Goal: Book appointment/travel/reservation

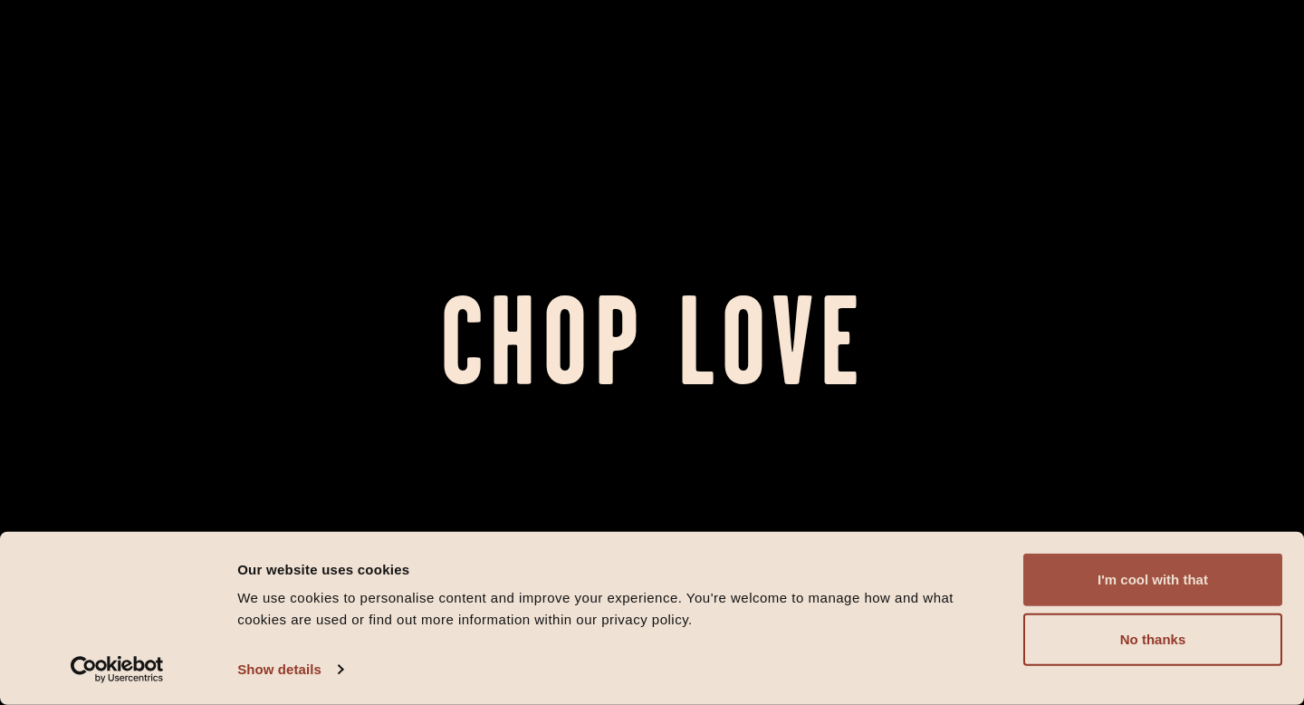
click at [1182, 589] on button "I'm cool with that" at bounding box center [1153, 579] width 259 height 53
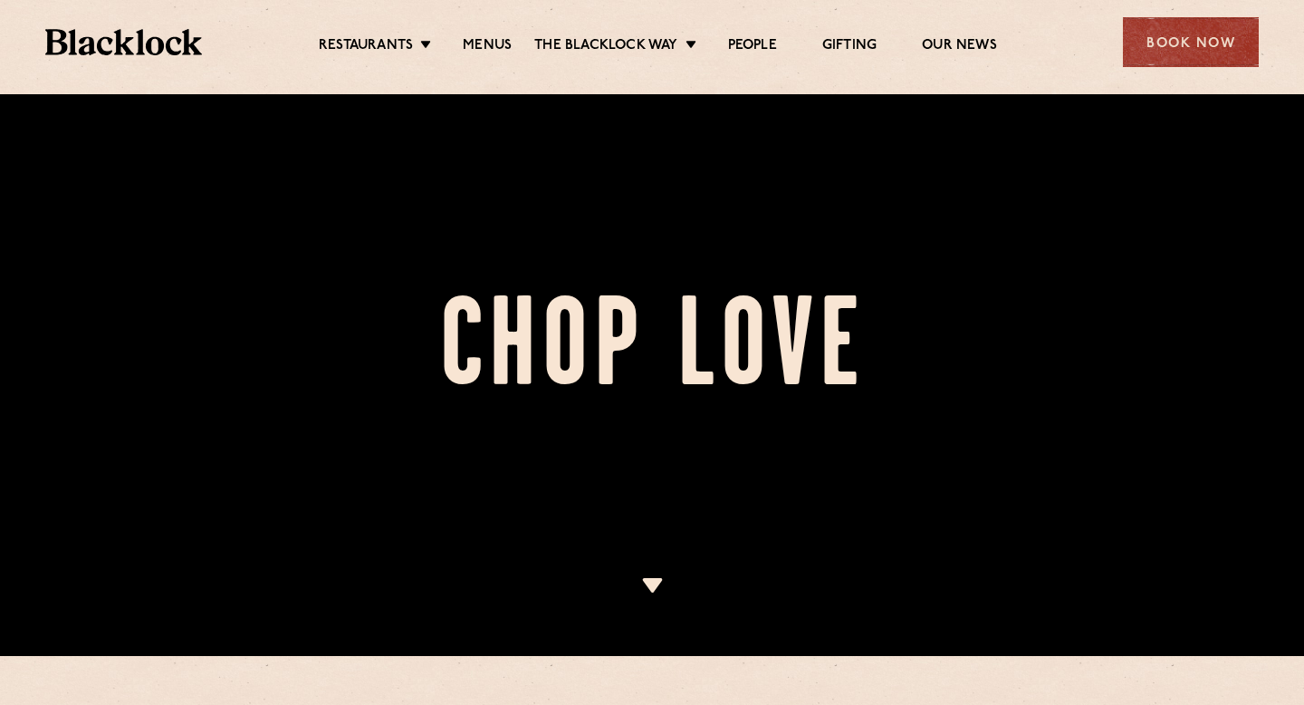
scroll to position [44, 0]
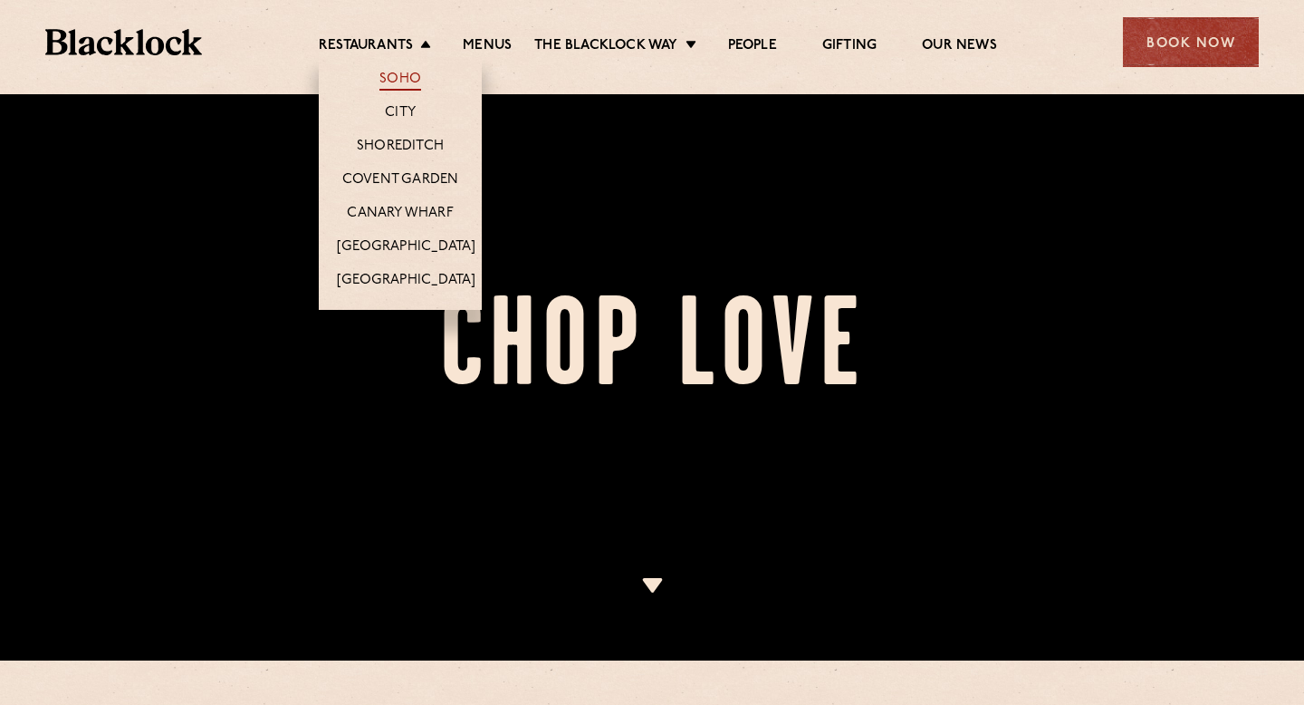
click at [407, 77] on link "Soho" at bounding box center [401, 81] width 42 height 20
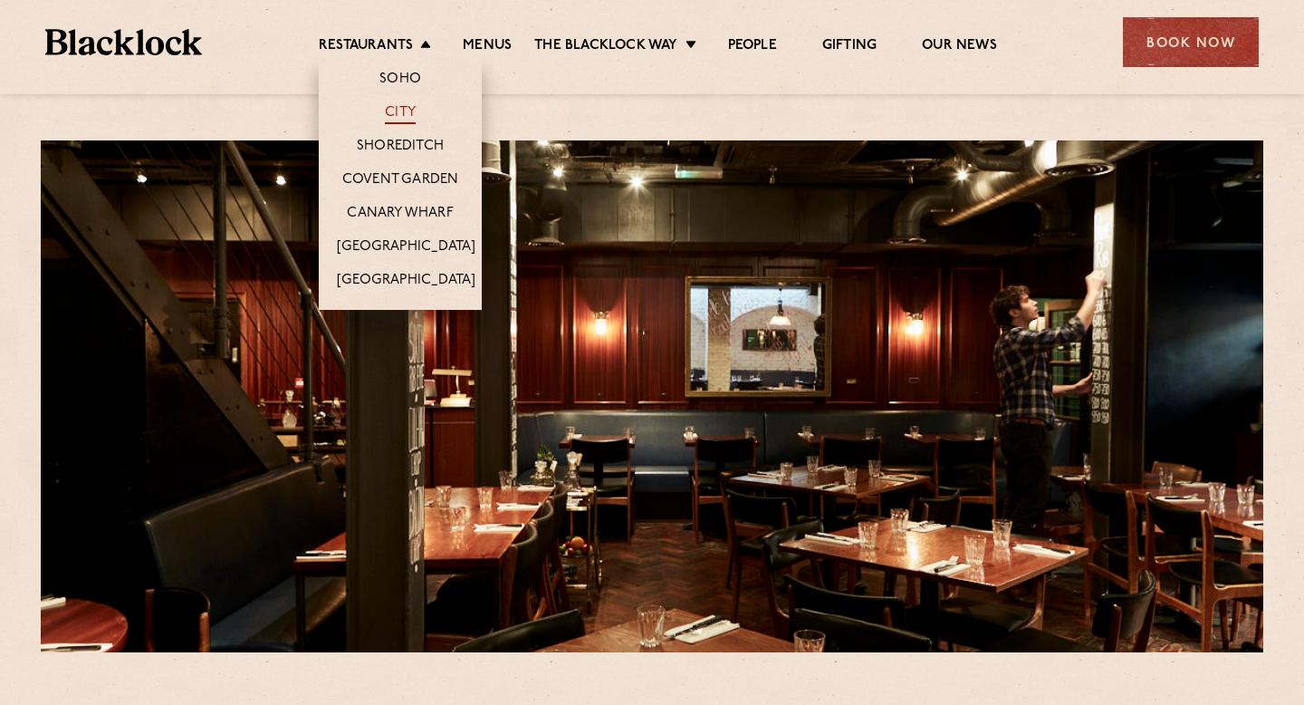
click at [403, 111] on link "City" at bounding box center [400, 114] width 31 height 20
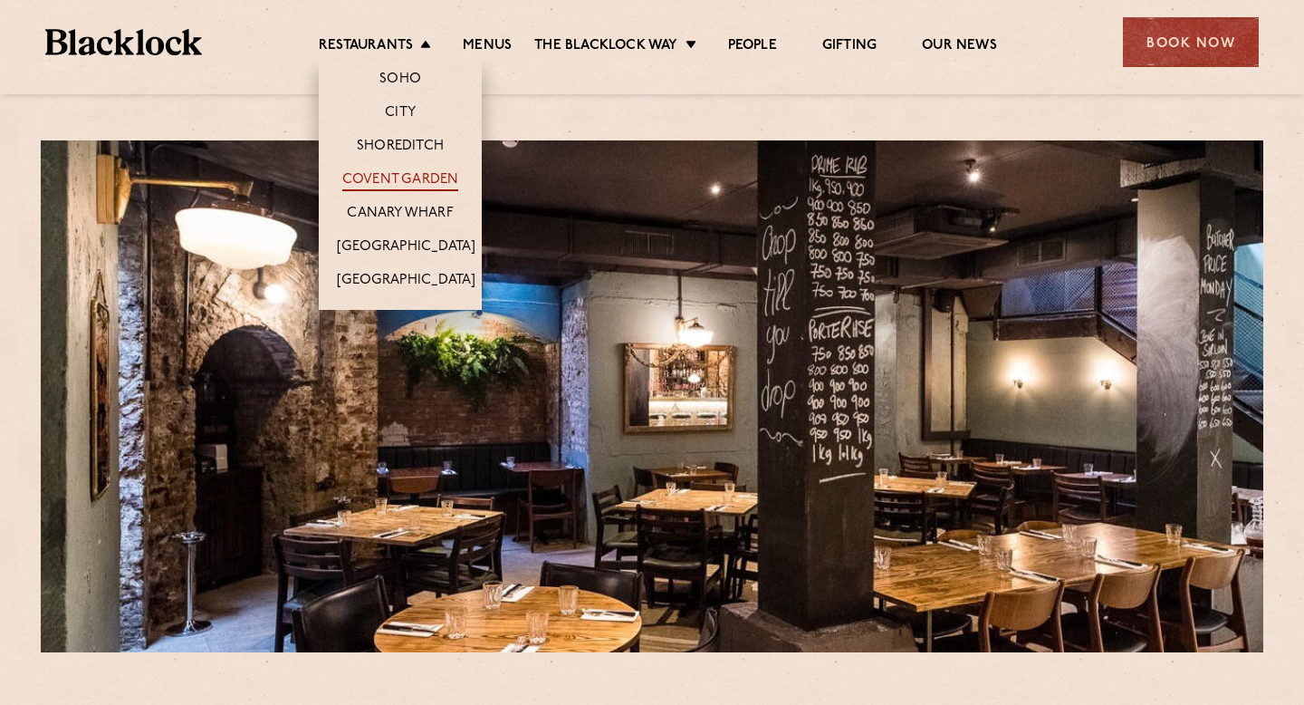
click at [424, 181] on link "Covent Garden" at bounding box center [400, 181] width 117 height 20
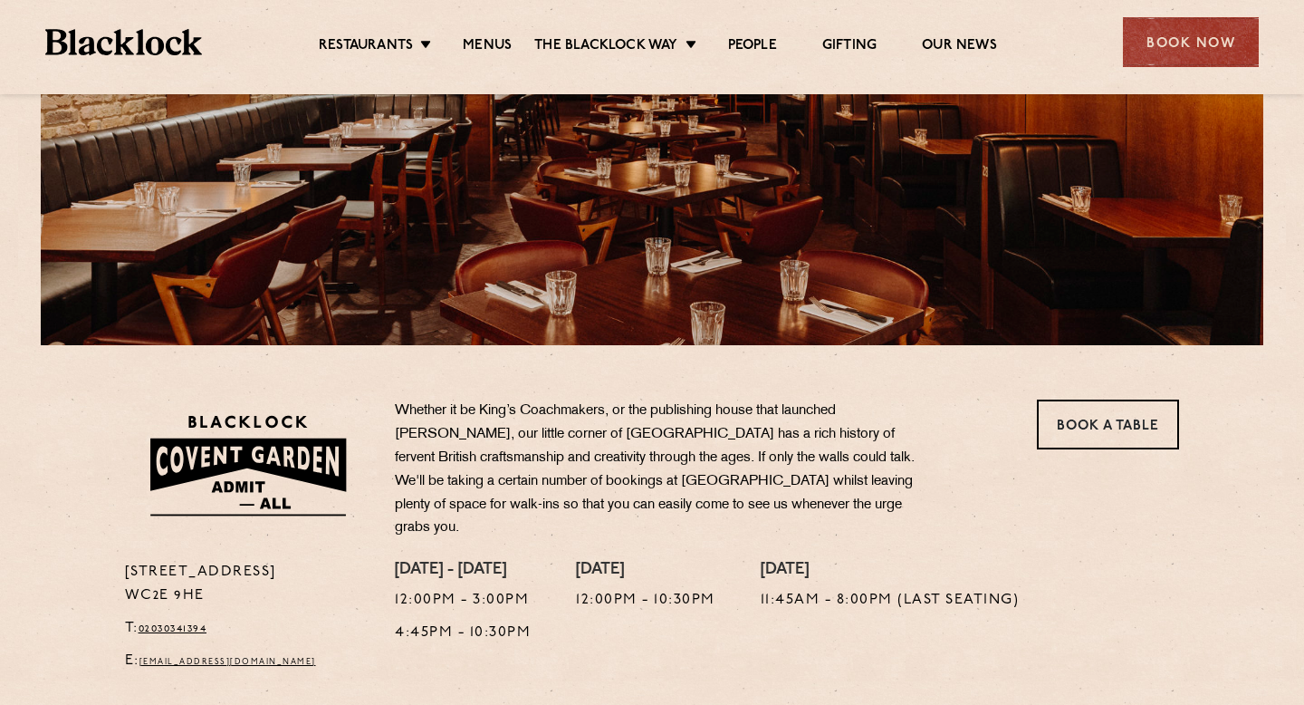
scroll to position [316, 0]
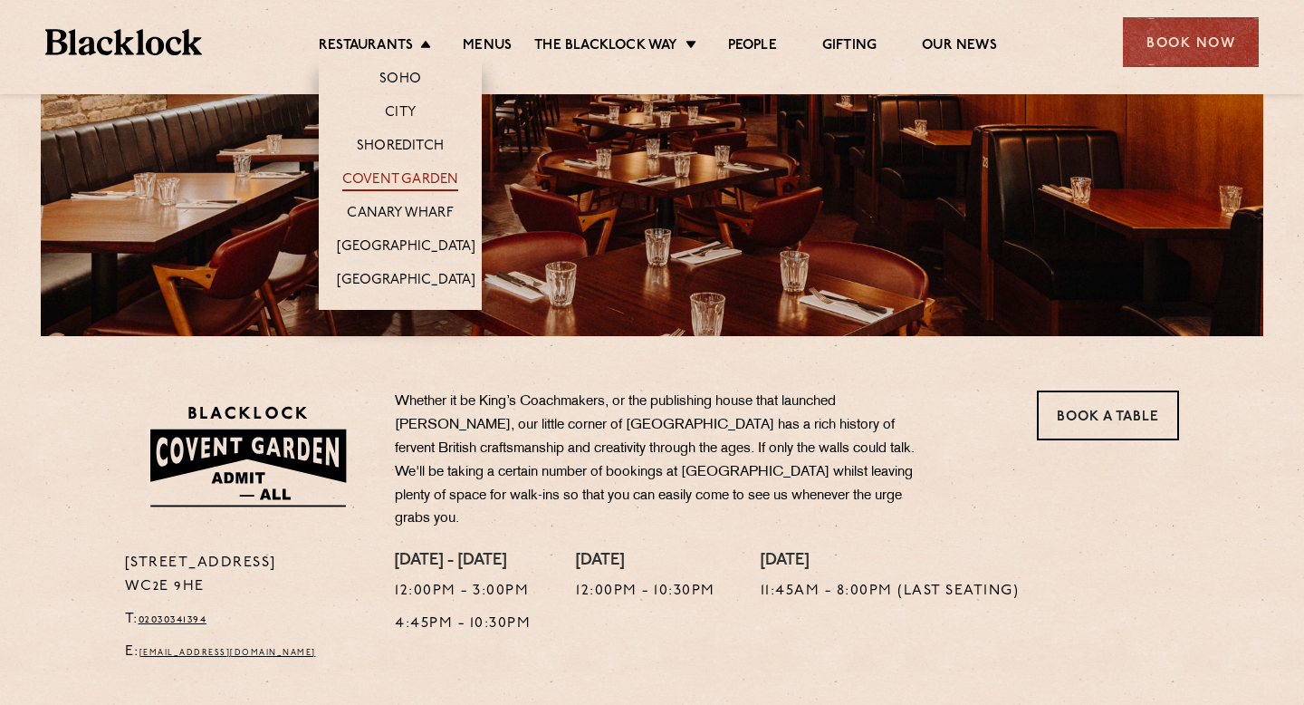
click at [409, 176] on link "Covent Garden" at bounding box center [400, 181] width 117 height 20
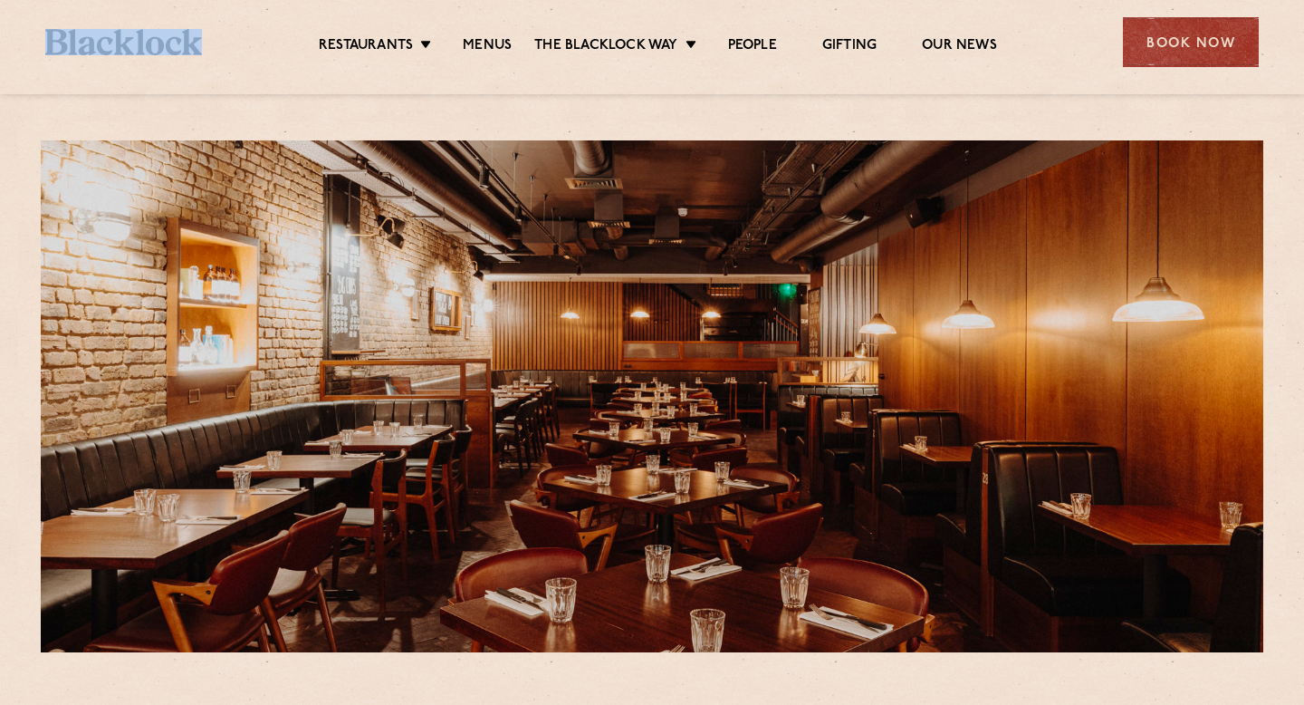
drag, startPoint x: 210, startPoint y: 36, endPoint x: 44, endPoint y: 32, distance: 165.8
click at [43, 32] on div "Restaurants Soho City Shoreditch Covent Garden Canary Wharf Manchester Birmingh…" at bounding box center [652, 40] width 1268 height 81
click at [178, 83] on div at bounding box center [652, 88] width 1268 height 14
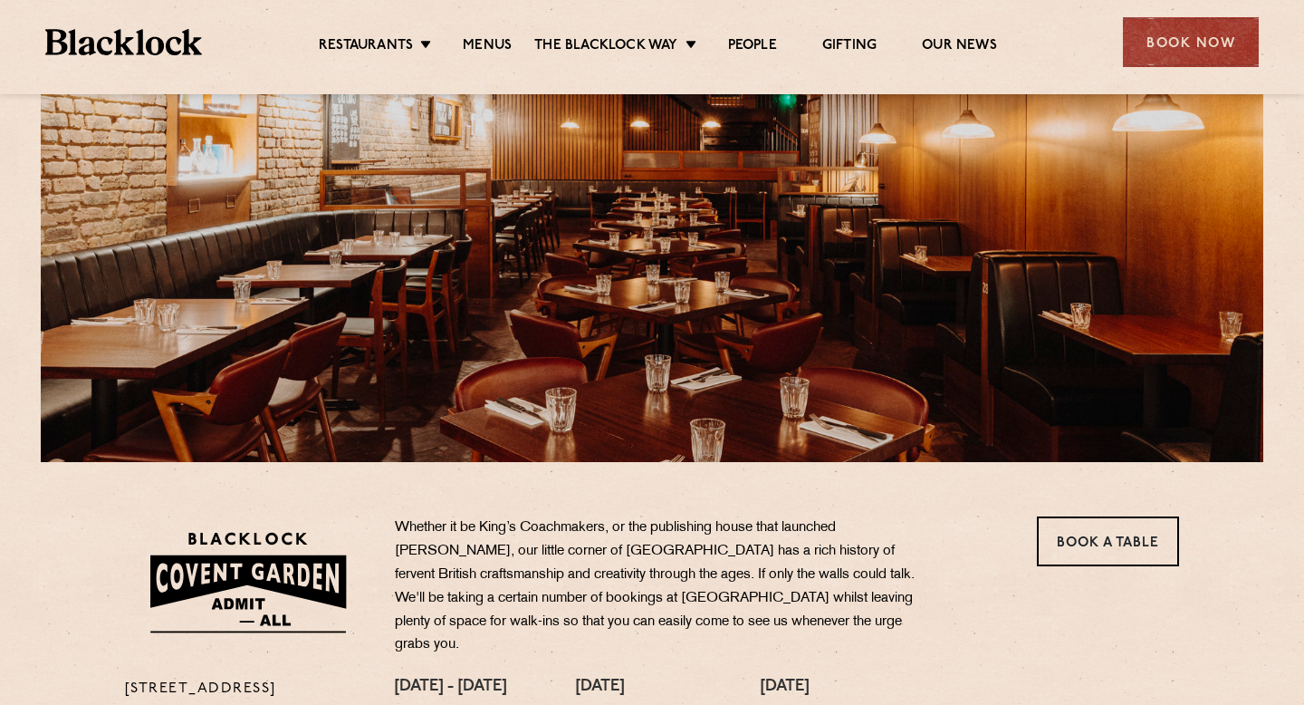
scroll to position [314, 0]
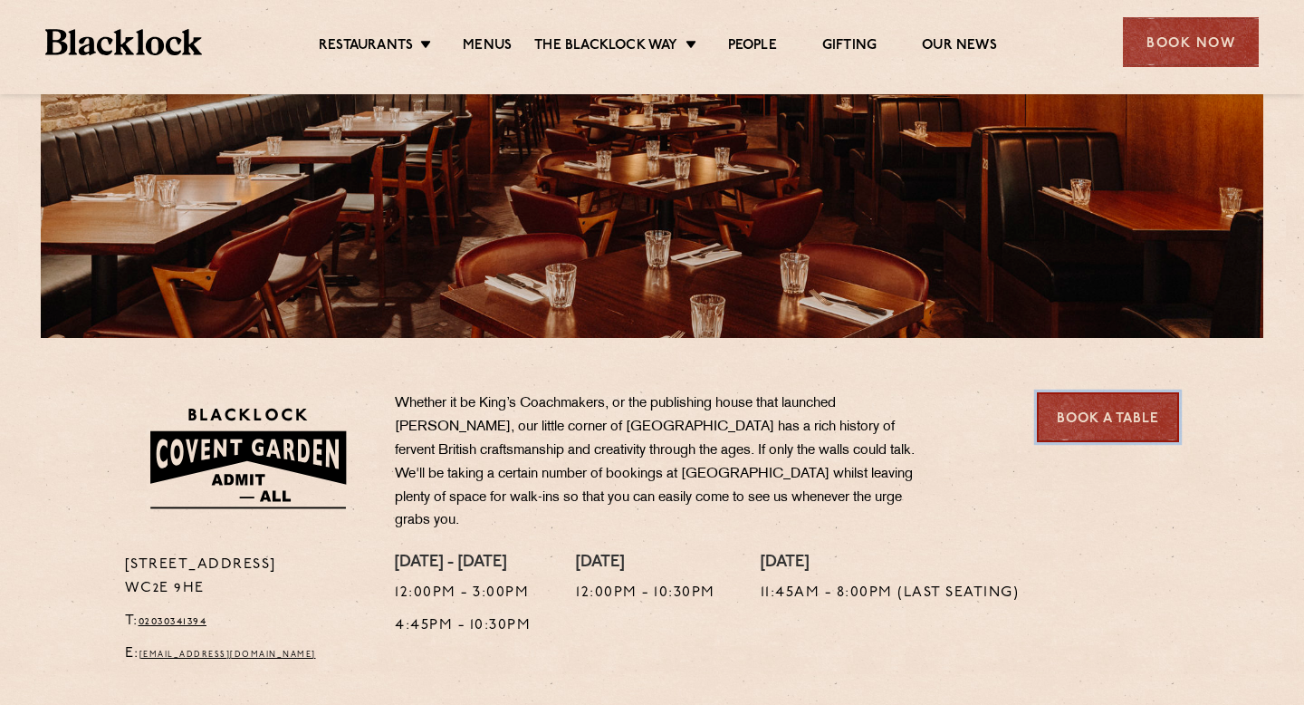
click at [1095, 428] on link "Book a Table" at bounding box center [1108, 417] width 142 height 50
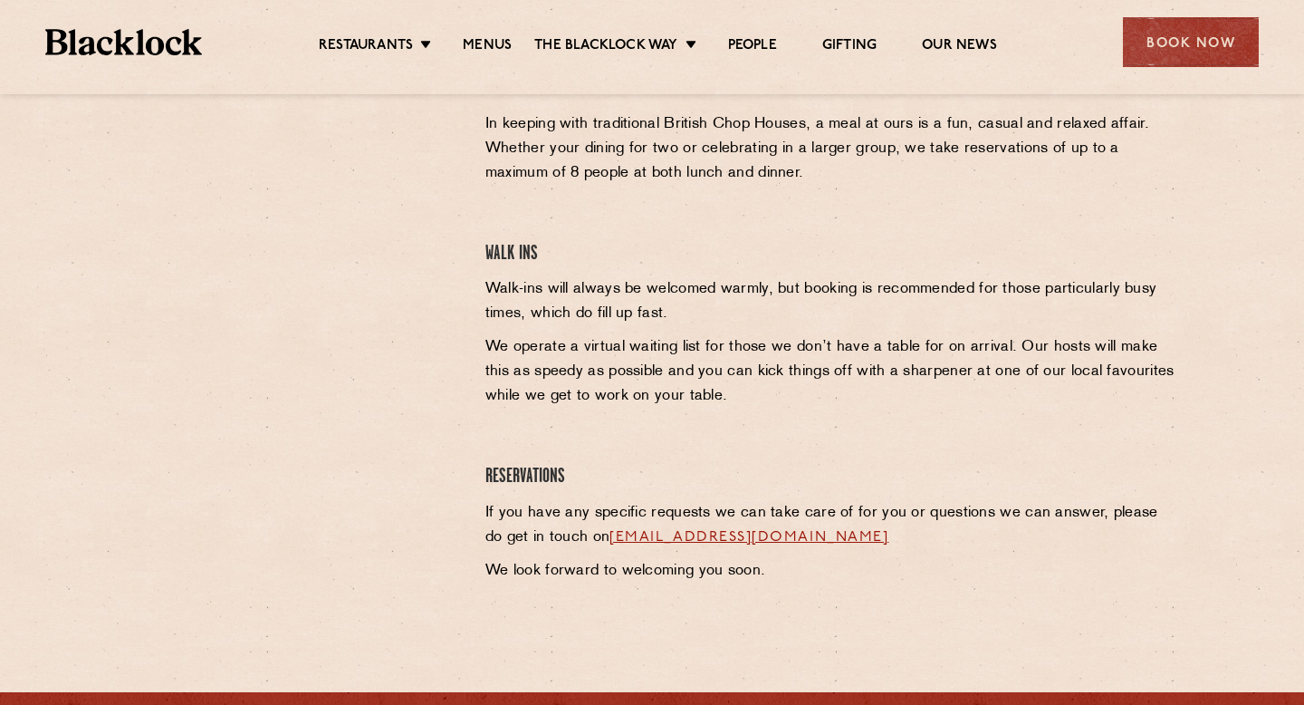
scroll to position [785, 0]
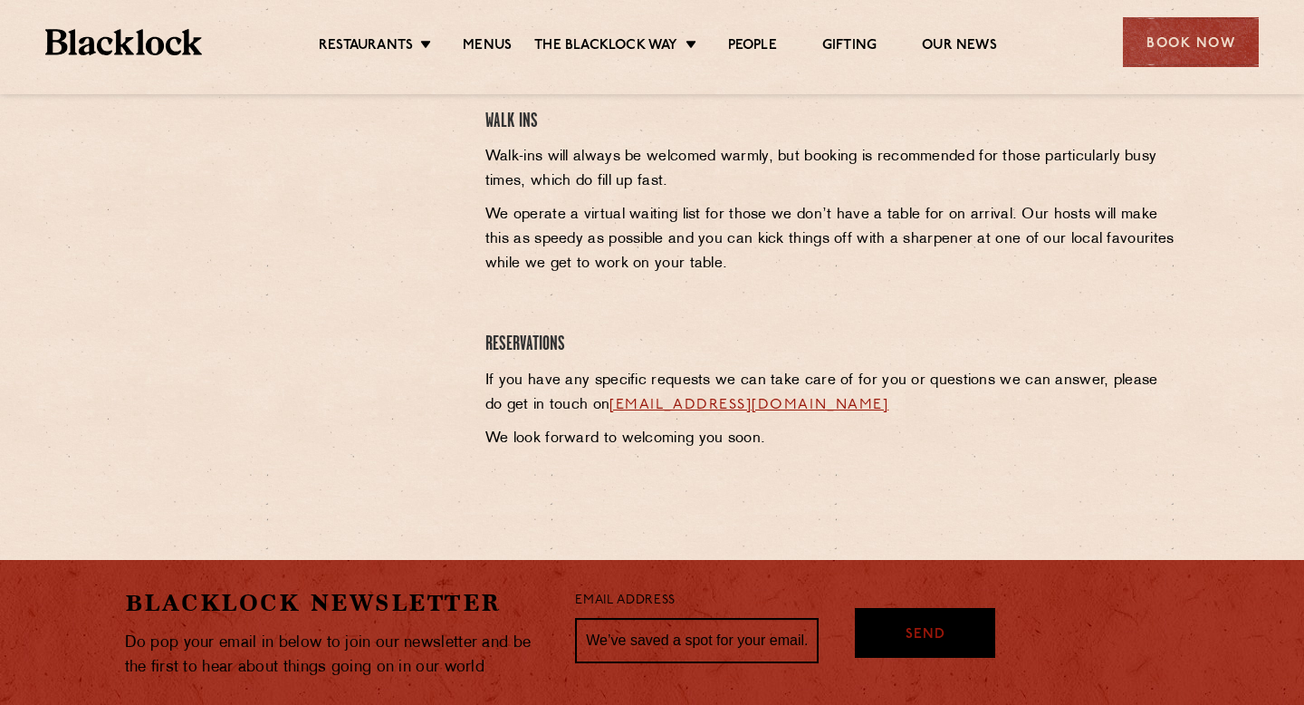
click at [322, 452] on div at bounding box center [291, 190] width 360 height 539
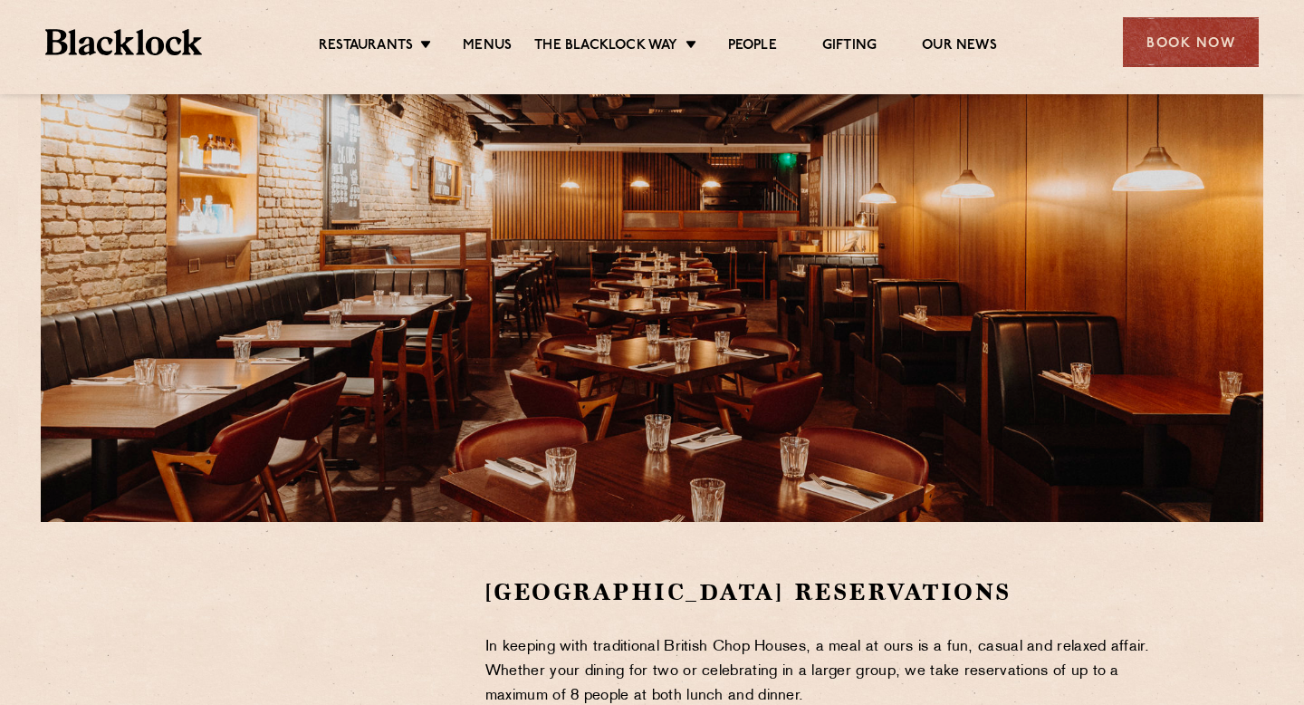
scroll to position [186, 0]
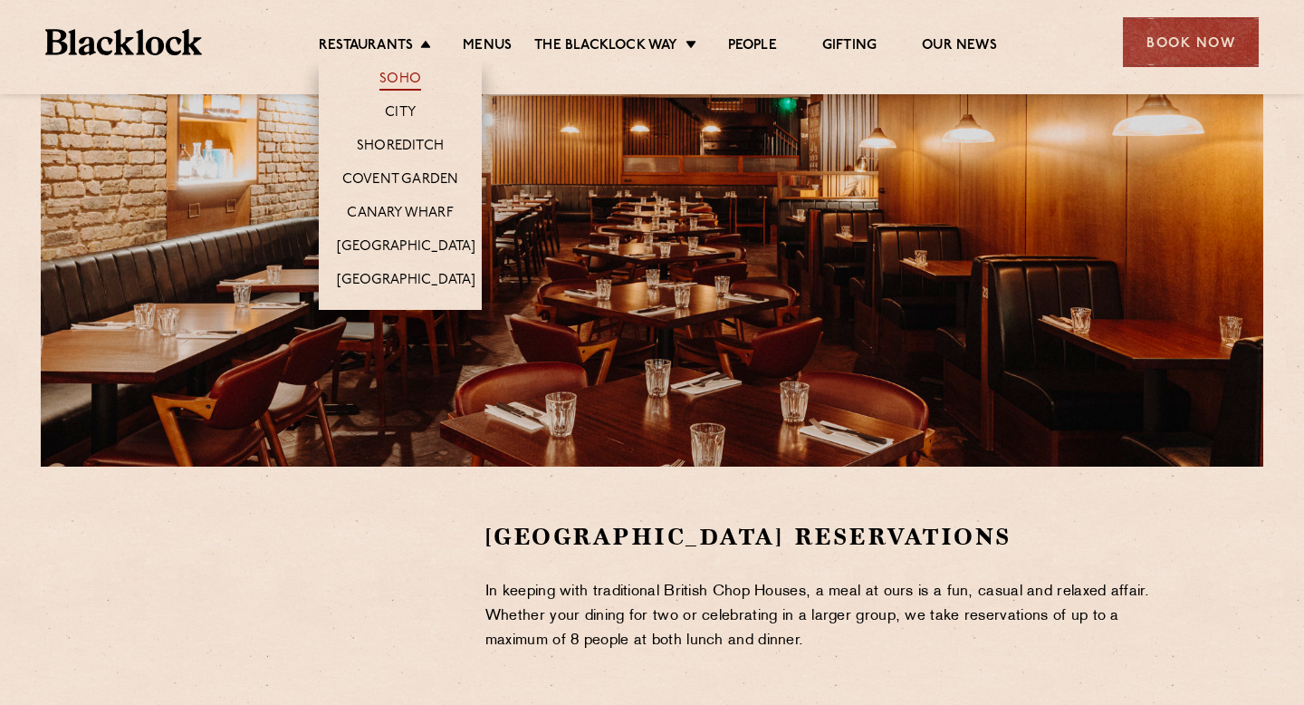
click at [400, 80] on link "Soho" at bounding box center [401, 81] width 42 height 20
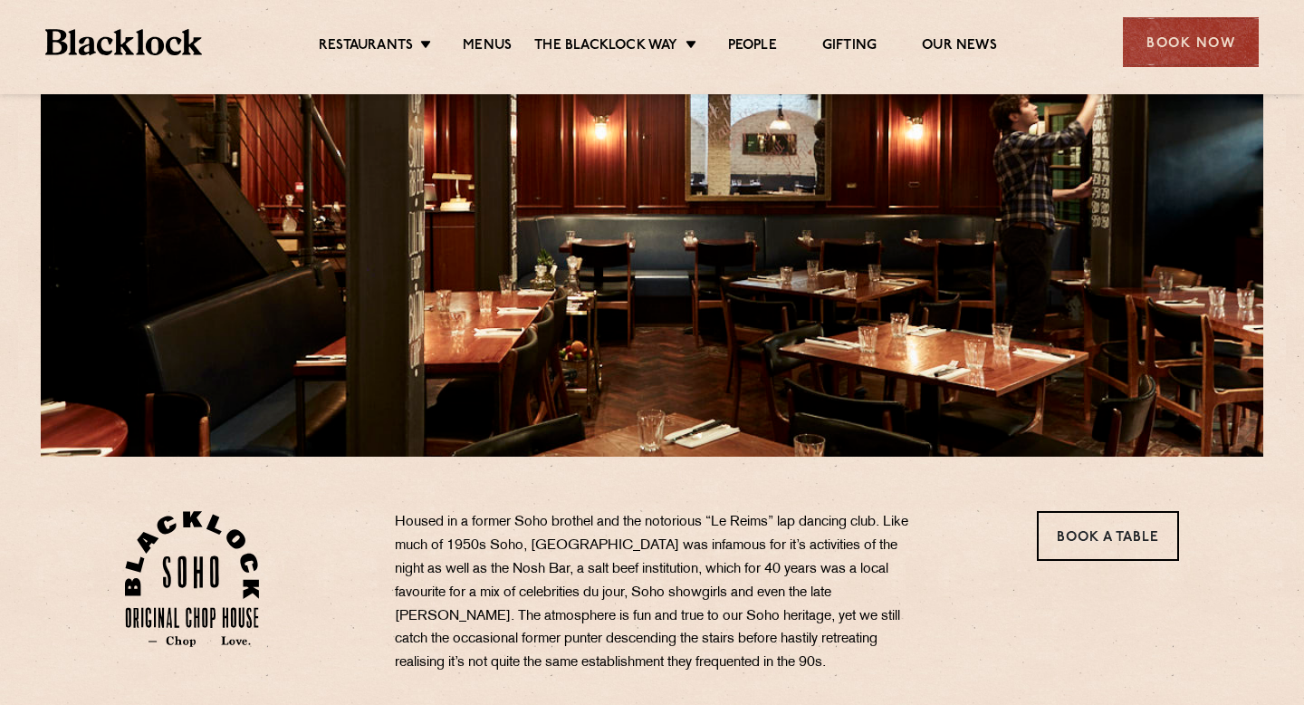
scroll to position [327, 0]
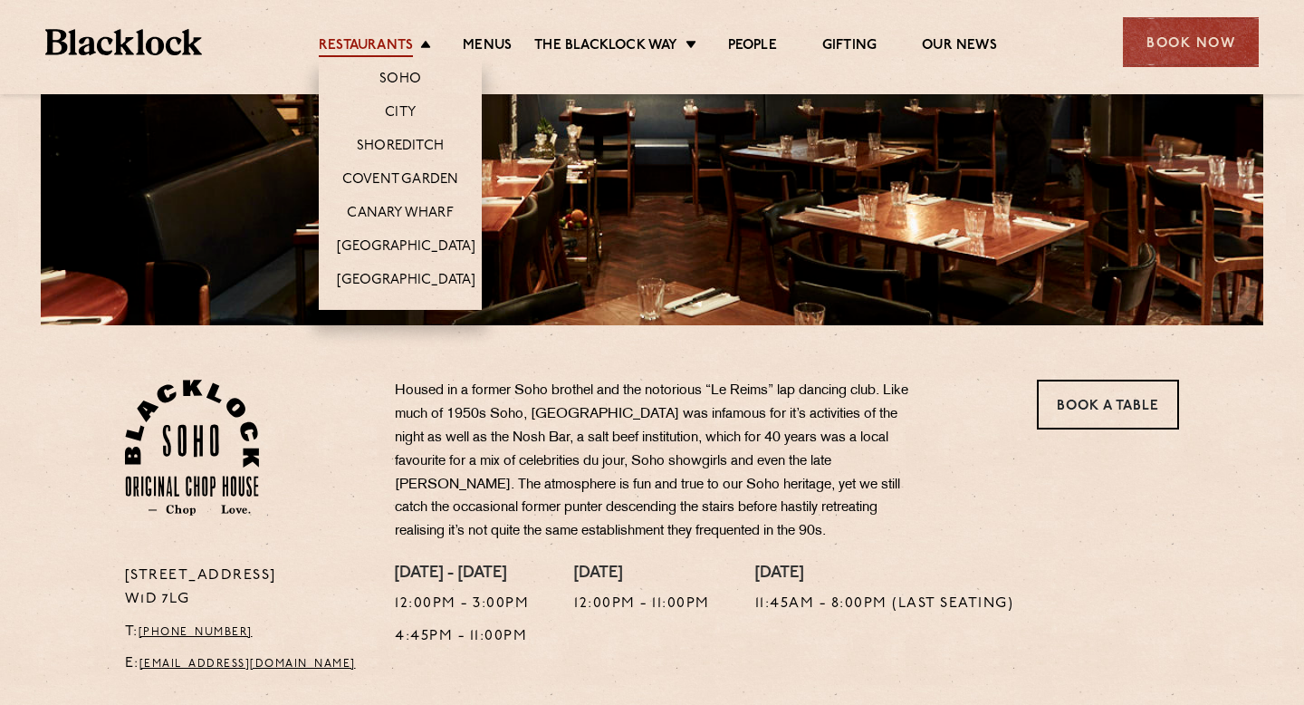
click at [369, 48] on link "Restaurants" at bounding box center [366, 47] width 94 height 20
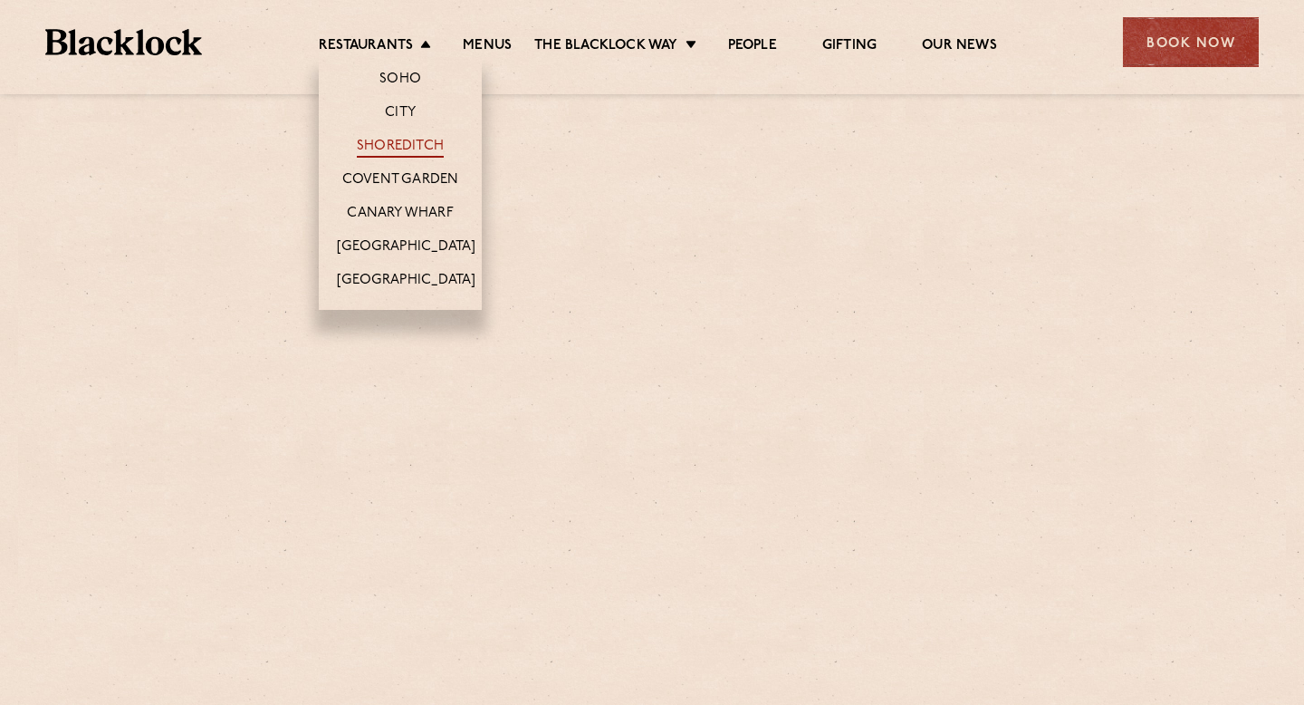
click at [397, 141] on link "Shoreditch" at bounding box center [400, 148] width 87 height 20
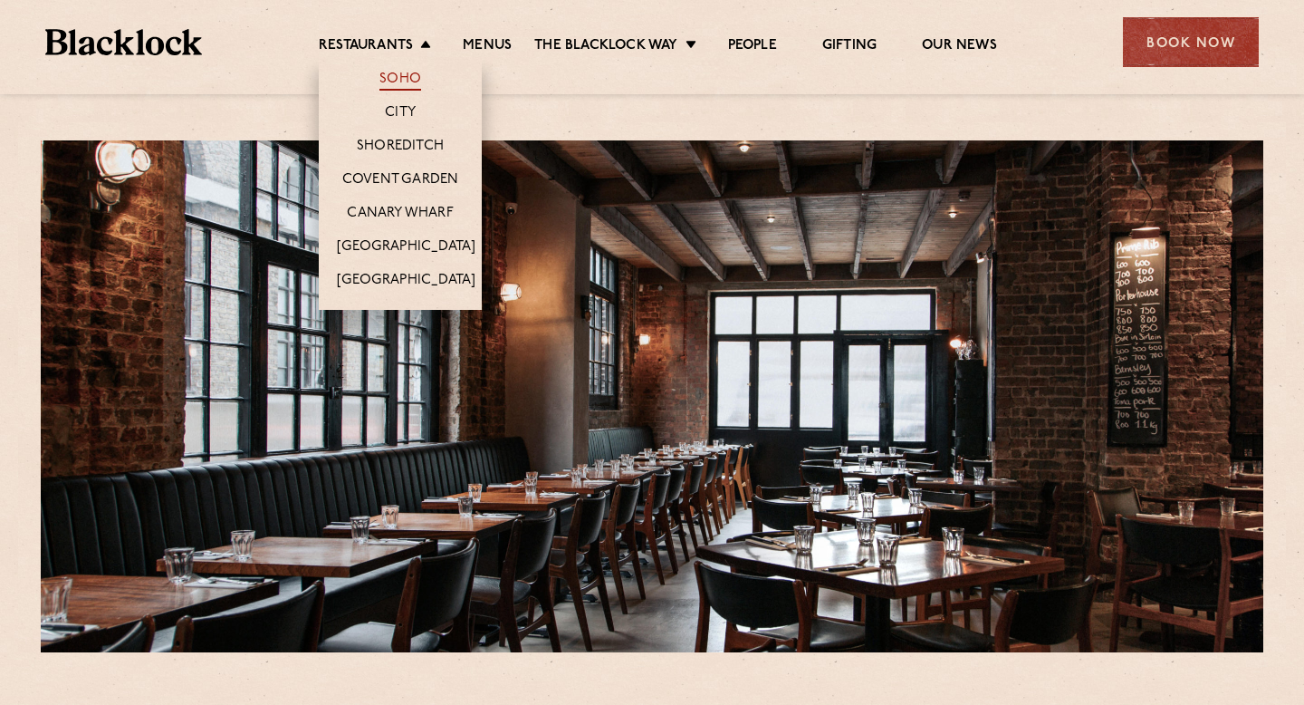
click at [392, 79] on link "Soho" at bounding box center [401, 81] width 42 height 20
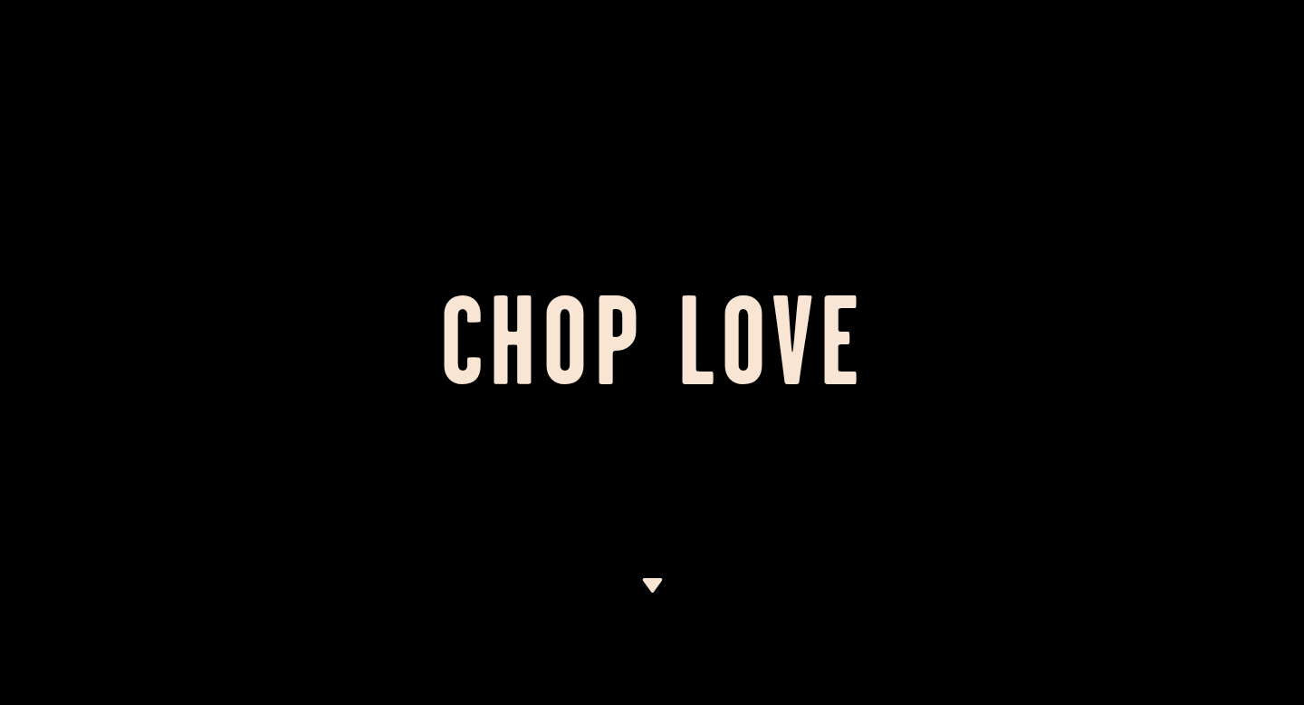
click at [652, 586] on img at bounding box center [652, 585] width 23 height 14
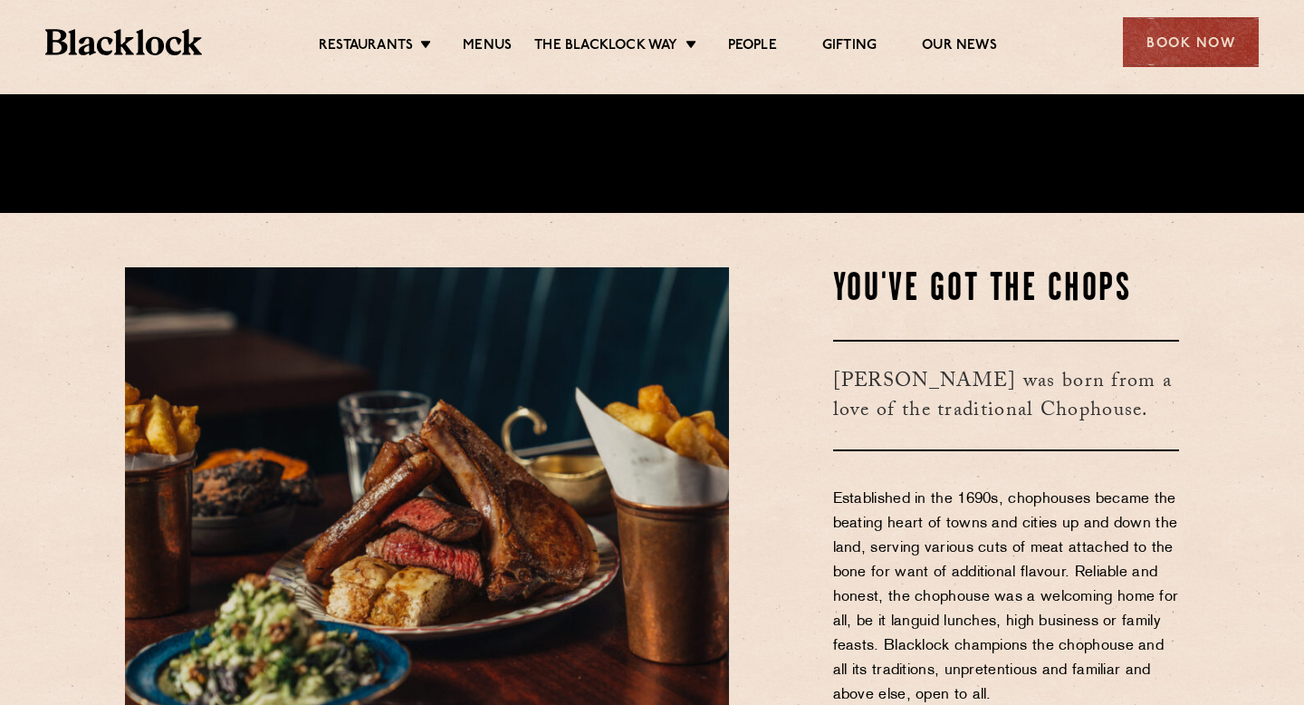
scroll to position [119, 0]
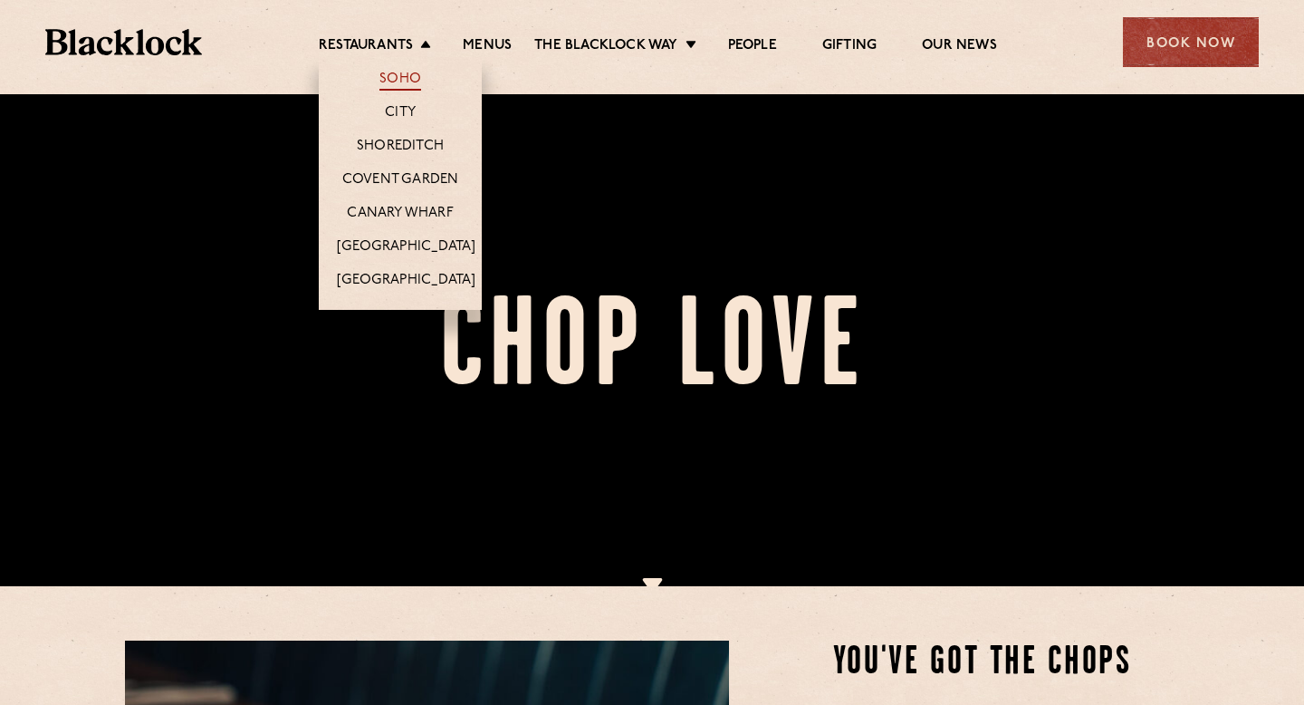
click at [408, 77] on link "Soho" at bounding box center [401, 81] width 42 height 20
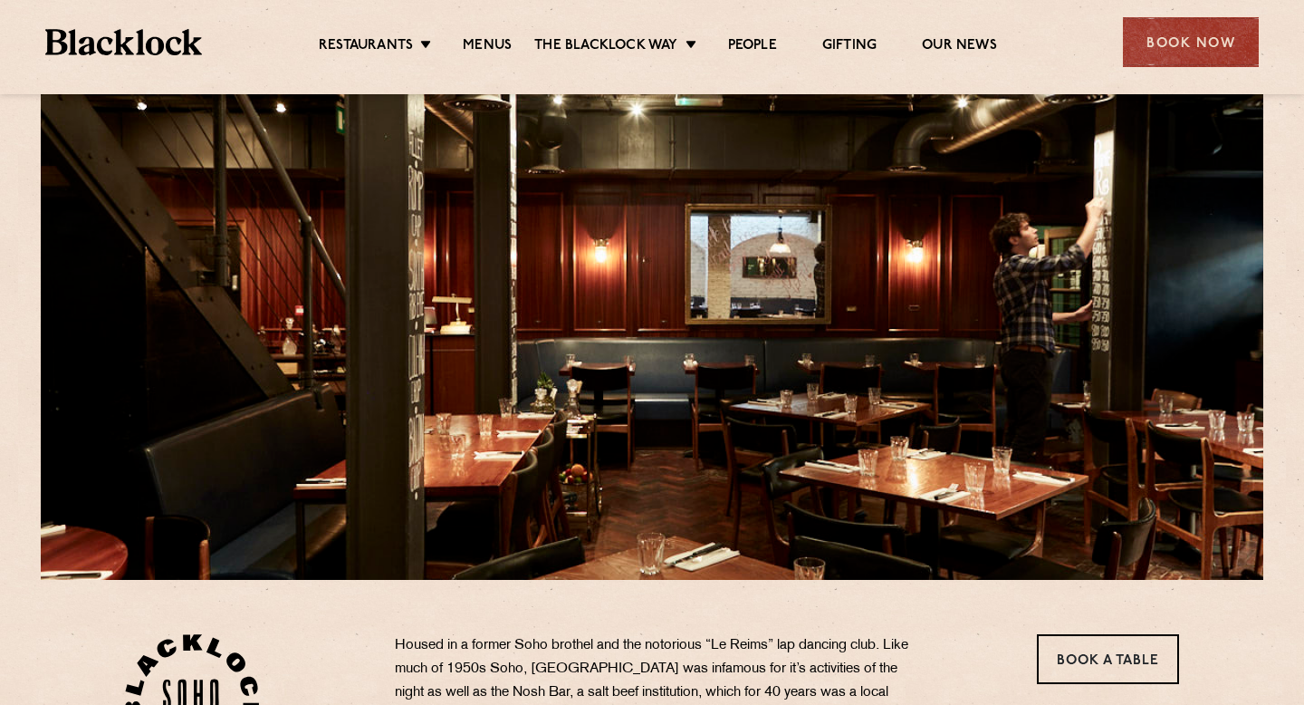
scroll to position [77, 0]
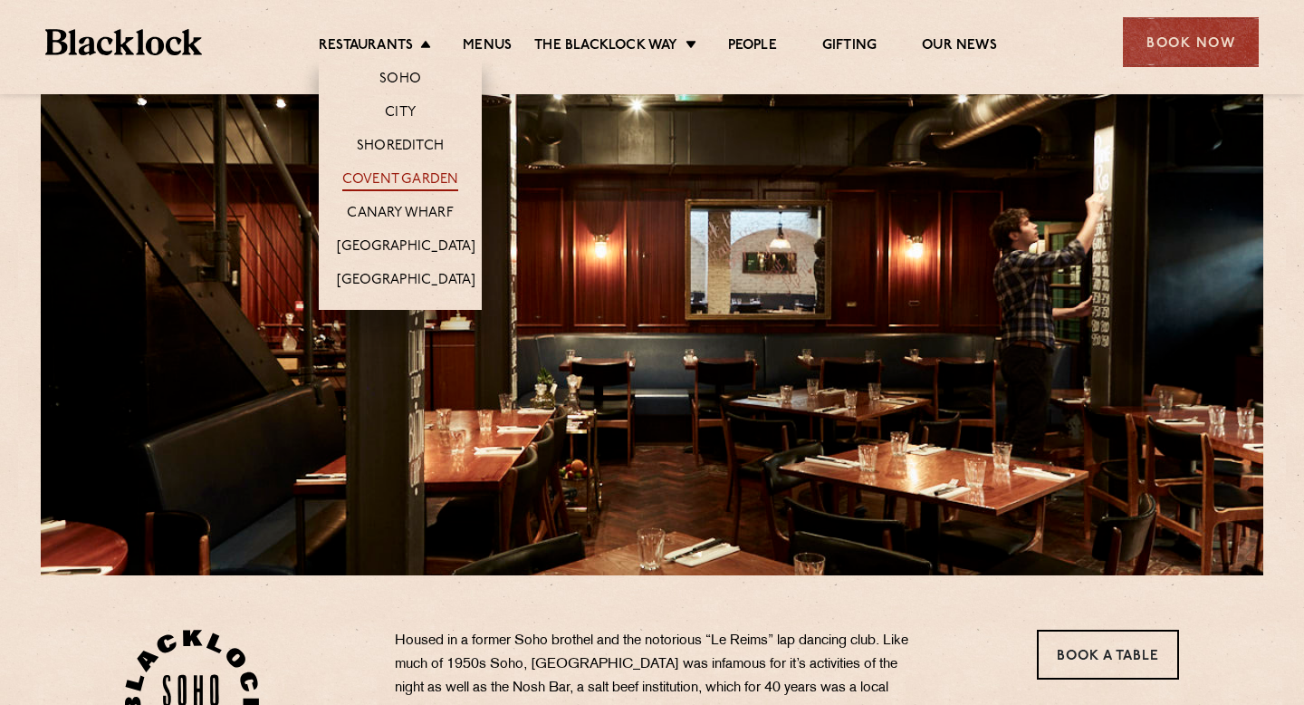
click at [431, 177] on link "Covent Garden" at bounding box center [400, 181] width 117 height 20
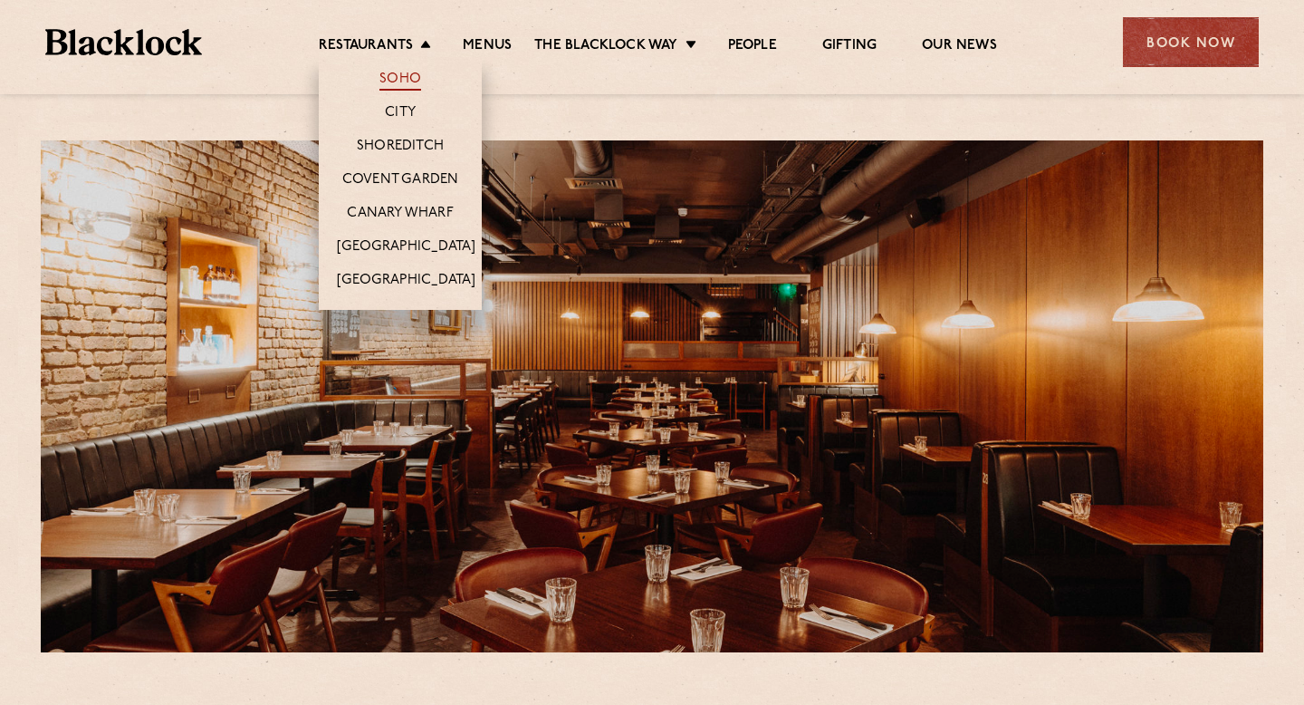
click at [397, 71] on link "Soho" at bounding box center [401, 81] width 42 height 20
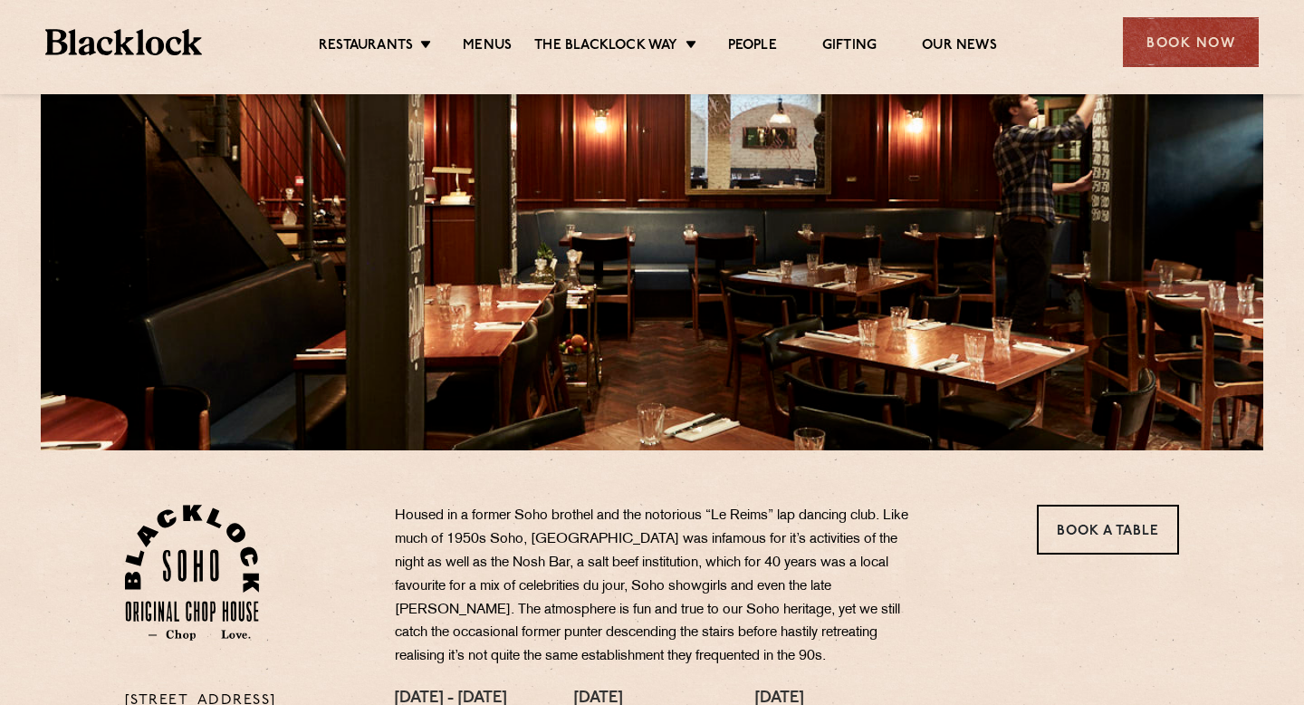
scroll to position [505, 0]
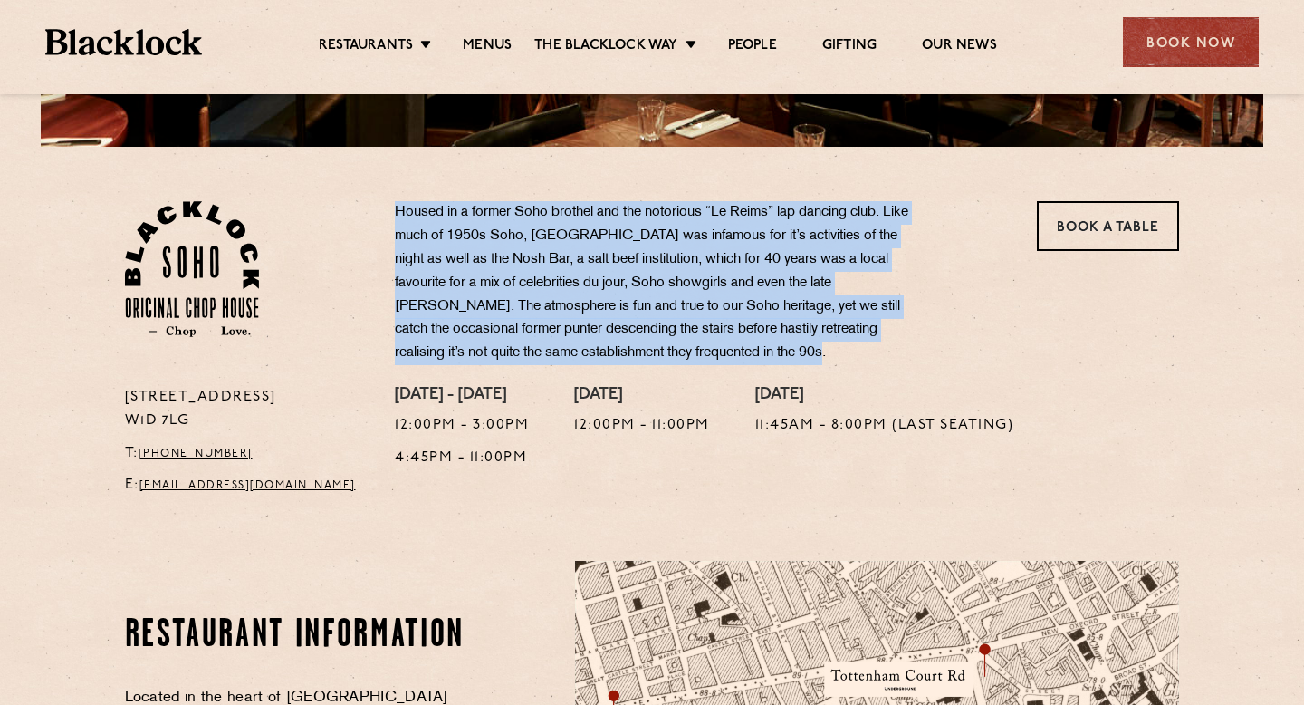
drag, startPoint x: 390, startPoint y: 207, endPoint x: 793, endPoint y: 362, distance: 431.8
click at [793, 362] on div "Housed in a former Soho brothel and the notorious “Le Reims” lap dancing club. …" at bounding box center [696, 293] width 631 height 185
click at [719, 366] on div "Housed in a former Soho brothel and the notorious “Le Reims” lap dancing club. …" at bounding box center [696, 293] width 631 height 185
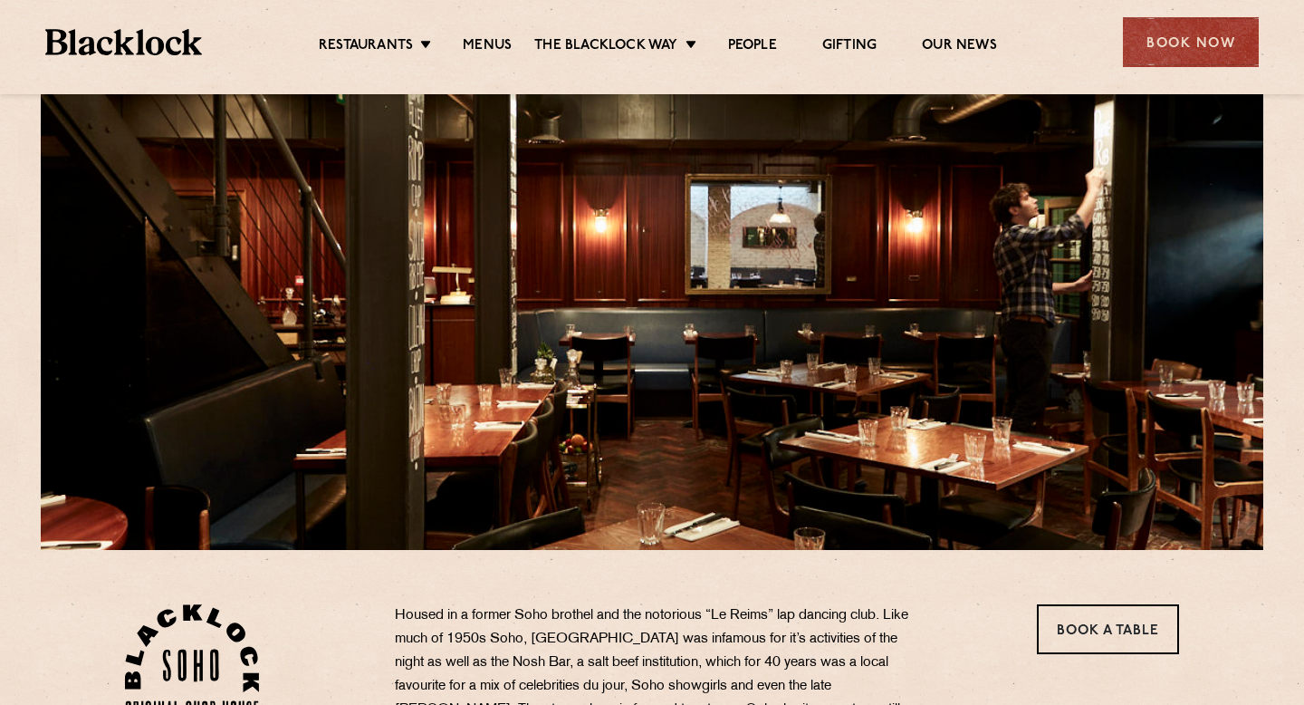
scroll to position [39, 0]
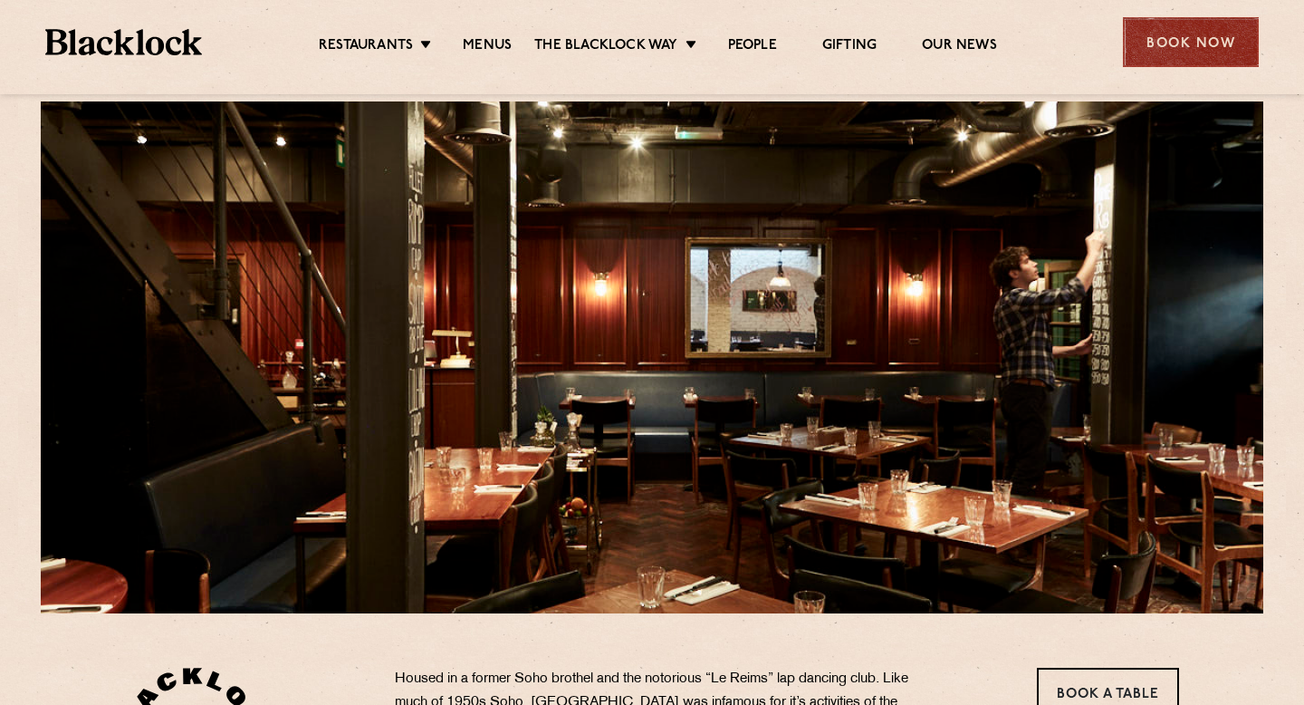
click at [1183, 48] on div "Book Now" at bounding box center [1191, 42] width 136 height 50
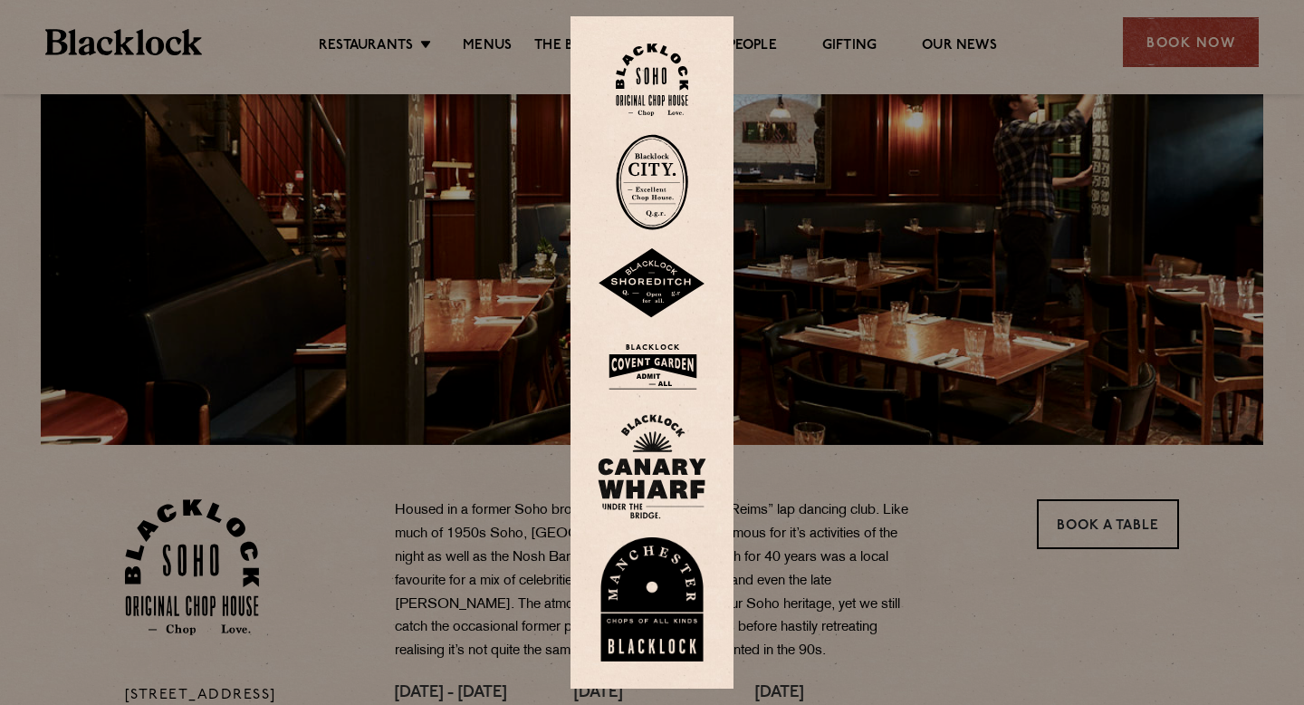
scroll to position [322, 0]
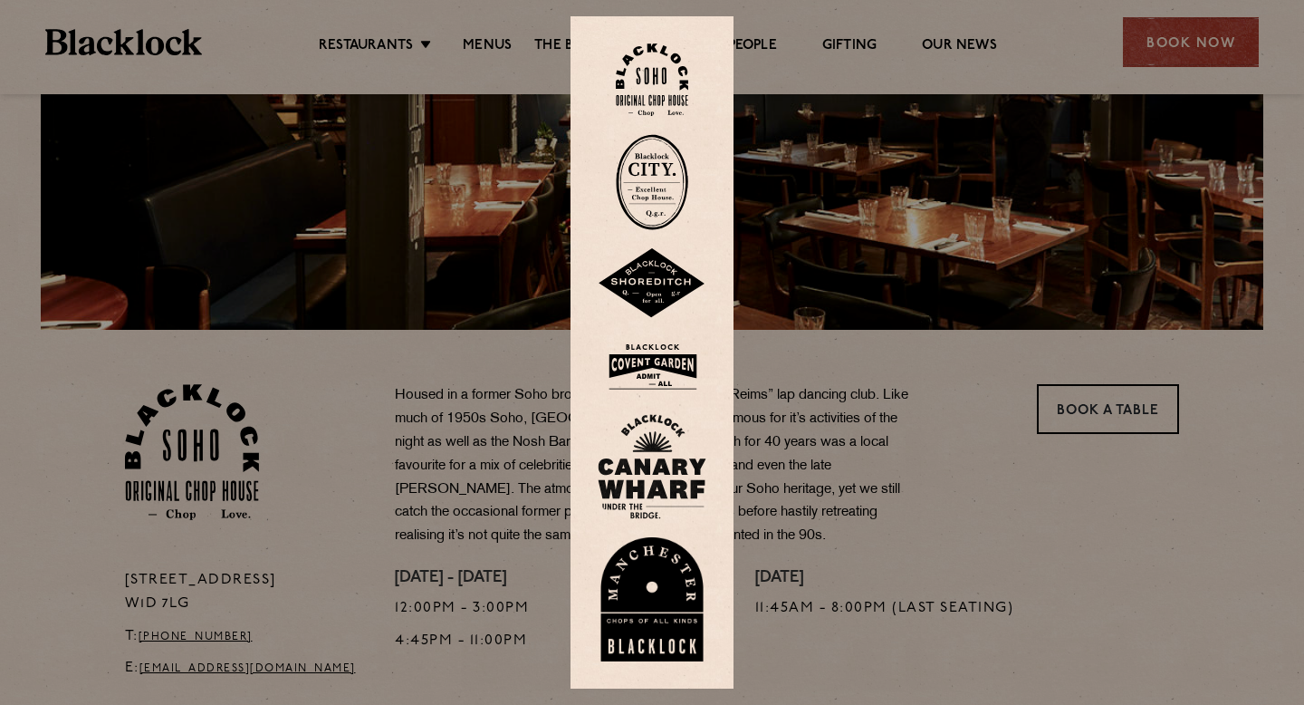
click at [1090, 407] on div at bounding box center [652, 352] width 1304 height 705
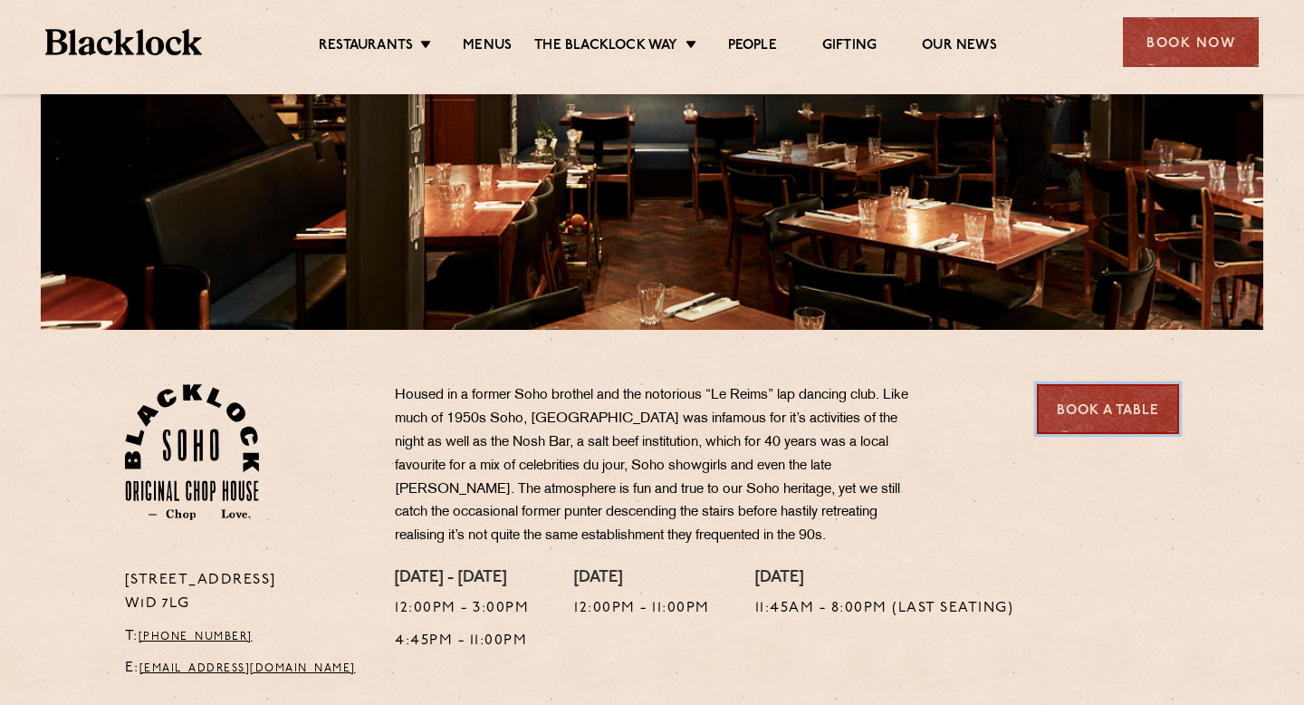
click at [1092, 409] on link "Book a Table" at bounding box center [1108, 409] width 142 height 50
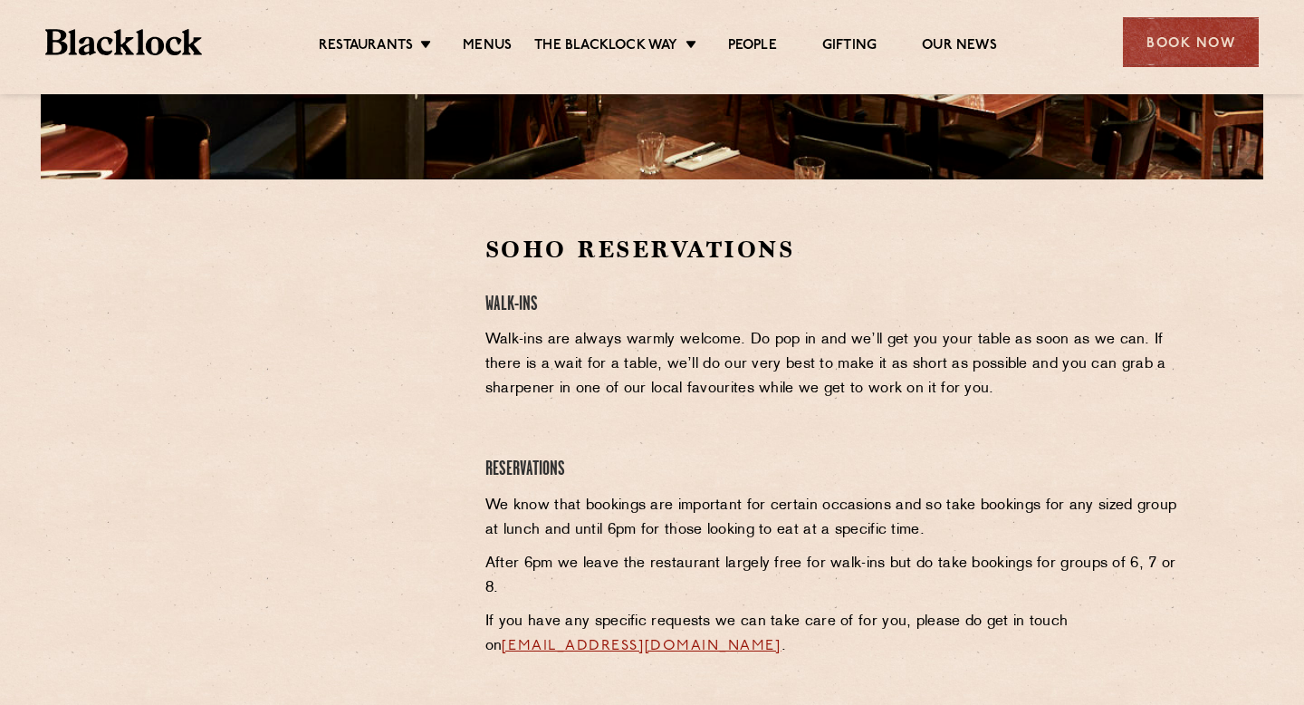
scroll to position [485, 0]
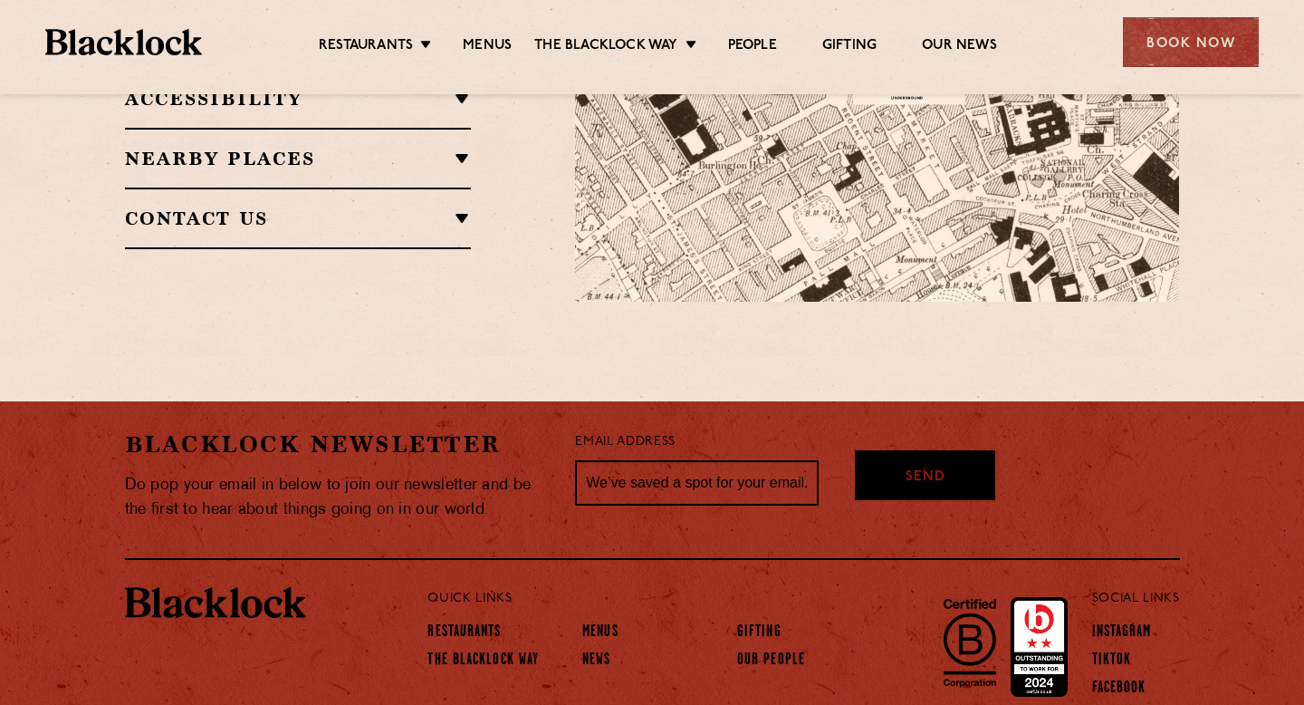
scroll to position [1495, 0]
